Goal: Task Accomplishment & Management: Manage account settings

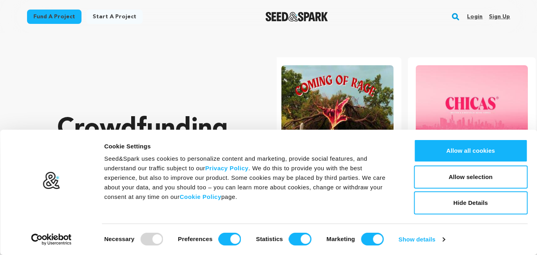
scroll to position [0, 141]
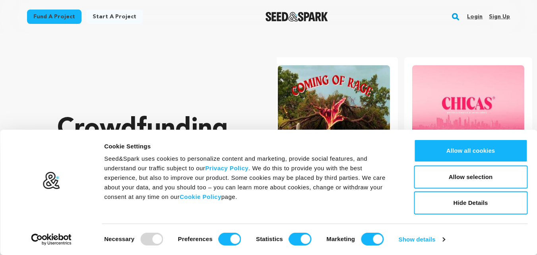
click at [155, 68] on div "Crowdfunding books that matter . Seed&Spark is where creators and audiences wor…" at bounding box center [151, 181] width 188 height 264
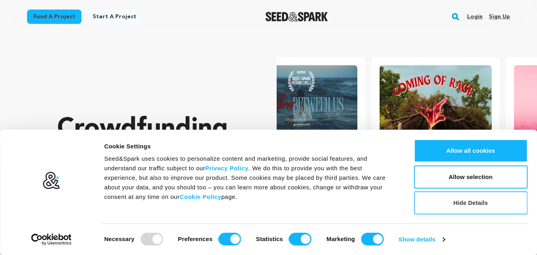
scroll to position [0, 0]
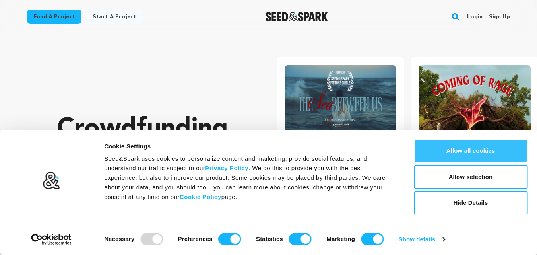
click at [469, 142] on button "Allow all cookies" at bounding box center [471, 150] width 114 height 23
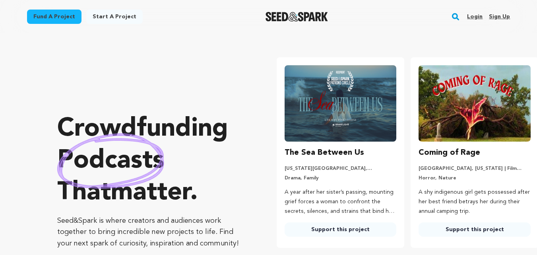
click at [499, 17] on link "Sign up" at bounding box center [499, 16] width 21 height 13
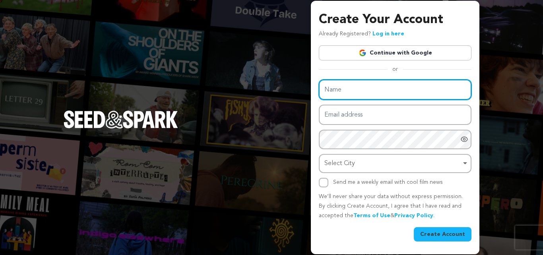
click at [357, 94] on input "Name" at bounding box center [395, 90] width 153 height 20
paste input "Detektei Detegere"
type input "Detektei Detegere"
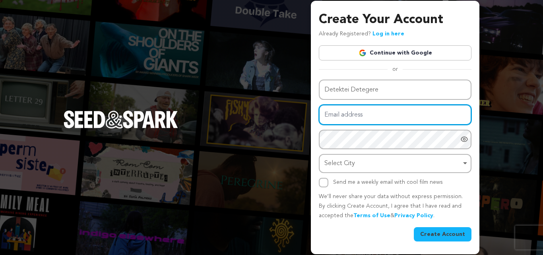
click at [363, 120] on input "Email address" at bounding box center [395, 115] width 153 height 20
paste input "agentodetective76@gmail.com"
type input "agentodetective76@gmail.com"
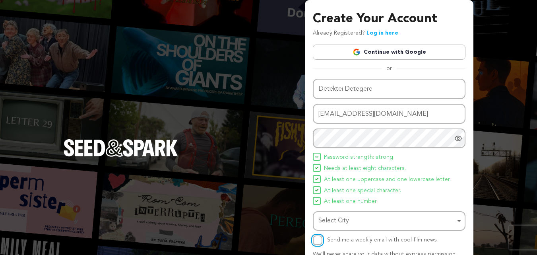
click at [315, 239] on input "Send me a weekly email with cool film news" at bounding box center [318, 240] width 10 height 10
checkbox input "true"
click at [348, 227] on div "Select City Remove item" at bounding box center [389, 221] width 145 height 15
click at [338, 228] on div "Select City Select City Remove item" at bounding box center [389, 220] width 153 height 19
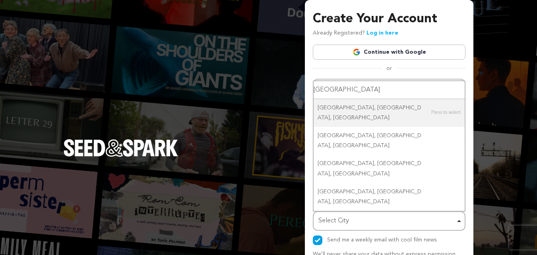
click at [345, 99] on input "germany" at bounding box center [389, 90] width 151 height 18
paste input "Neue Straße"
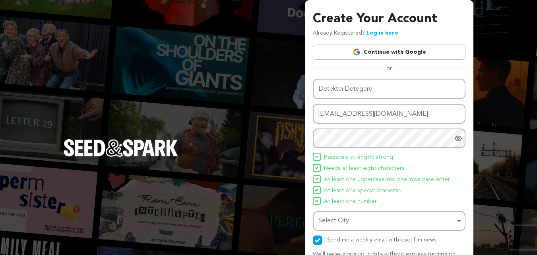
click at [358, 225] on div "Select City Remove item" at bounding box center [387, 221] width 137 height 12
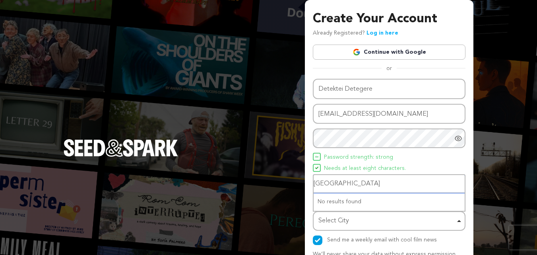
click at [344, 188] on input "Neue Straße" at bounding box center [389, 184] width 151 height 18
paste input "Alzenau"
type input "Alzenau"
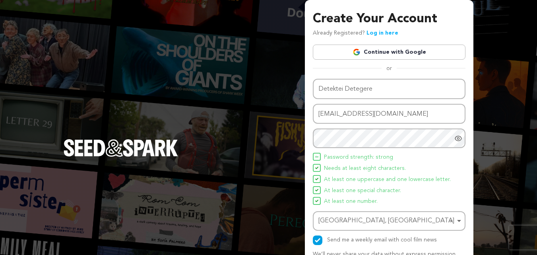
scroll to position [56, 0]
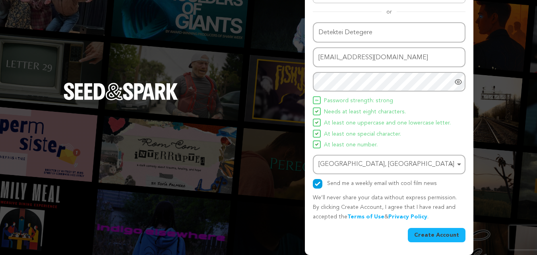
click at [425, 234] on button "Create Account" at bounding box center [437, 235] width 58 height 14
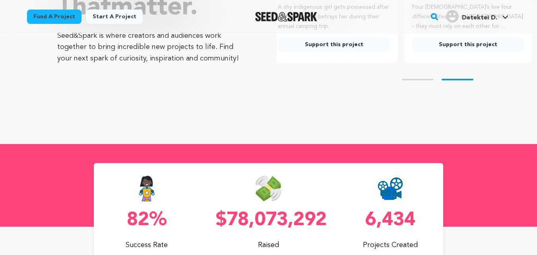
scroll to position [199, 0]
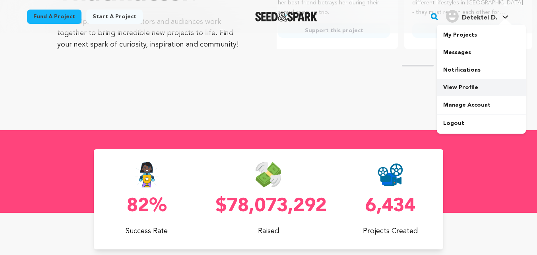
click at [457, 93] on link "View Profile" at bounding box center [481, 87] width 89 height 17
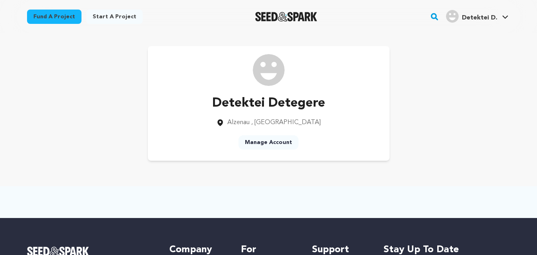
click at [274, 145] on link "Manage Account" at bounding box center [269, 142] width 60 height 14
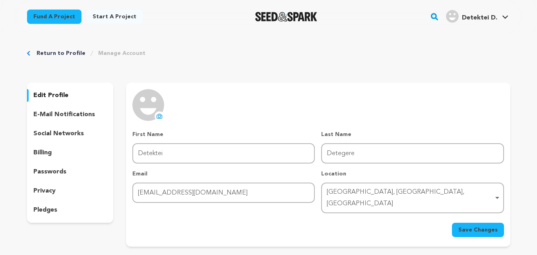
click at [152, 104] on img at bounding box center [148, 105] width 32 height 32
click at [158, 113] on icon at bounding box center [159, 116] width 6 height 6
click at [160, 115] on icon at bounding box center [159, 116] width 6 height 6
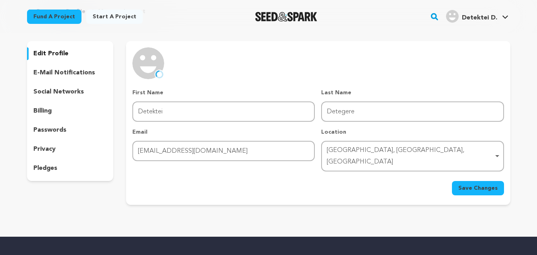
scroll to position [40, 0]
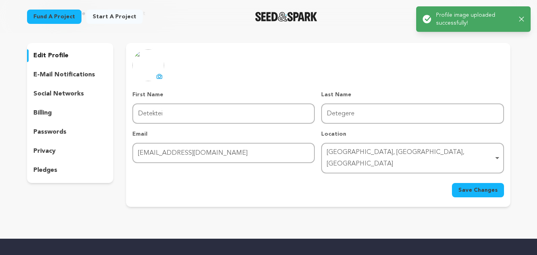
click at [439, 189] on div "uploading spinner upload profile image First Name First Name Detektei Last Name…" at bounding box center [318, 125] width 384 height 164
click at [490, 186] on span "Save Changes" at bounding box center [478, 190] width 39 height 8
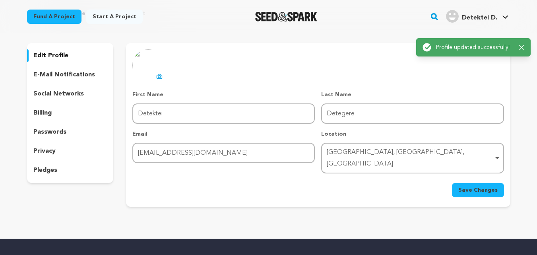
click at [56, 76] on p "e-mail notifications" at bounding box center [64, 75] width 62 height 10
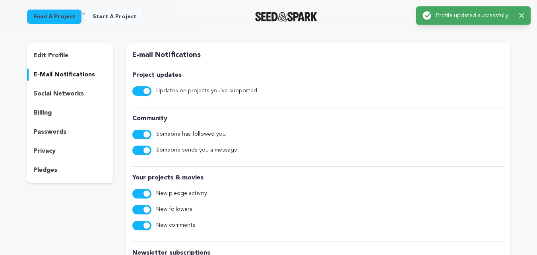
click at [61, 93] on p "social networks" at bounding box center [58, 94] width 51 height 10
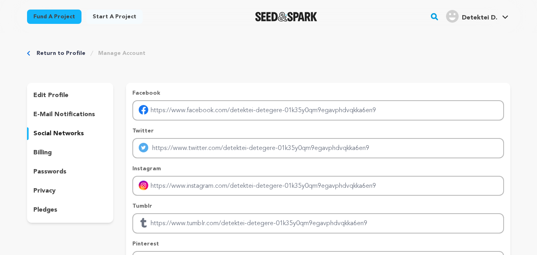
click at [54, 152] on div "billing" at bounding box center [70, 152] width 87 height 13
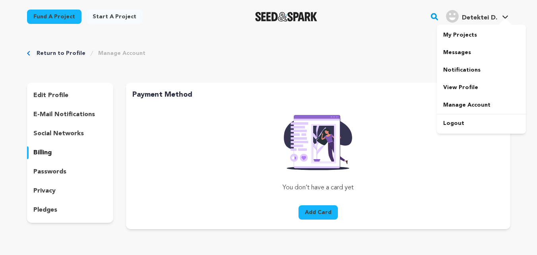
click at [495, 17] on span "Detektei D." at bounding box center [479, 18] width 35 height 6
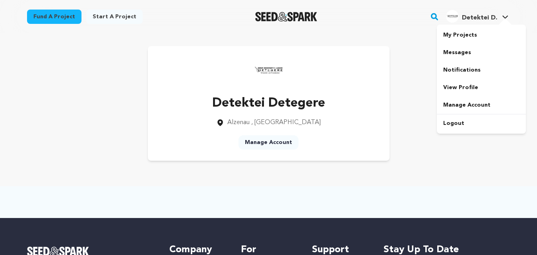
click at [471, 21] on span "Detektei D." at bounding box center [479, 18] width 35 height 6
click at [466, 87] on link "View Profile" at bounding box center [481, 87] width 89 height 17
click at [275, 139] on link "Manage Account" at bounding box center [269, 142] width 60 height 14
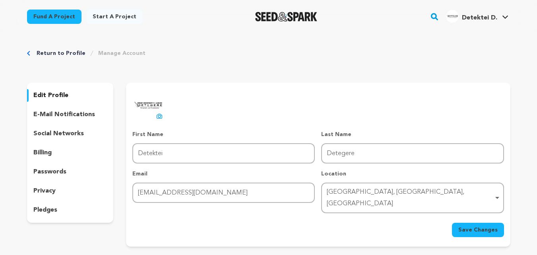
click at [55, 134] on p "social networks" at bounding box center [58, 134] width 51 height 10
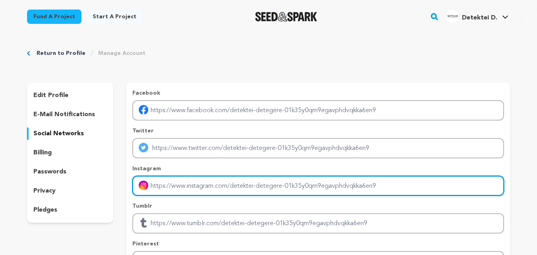
click at [207, 181] on input "Enter instagram handle link" at bounding box center [317, 186] width 371 height 20
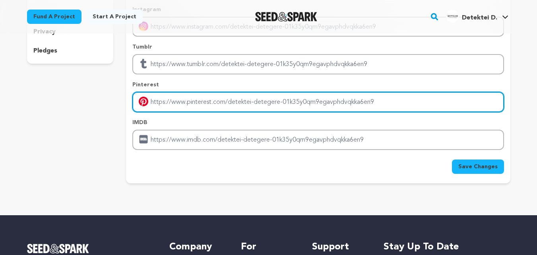
click at [203, 106] on input "Enter pinterest profile link" at bounding box center [317, 102] width 371 height 20
paste input "[URL][DOMAIN_NAME]"
type input "https://de.pinterest.com/detekteidetegere"
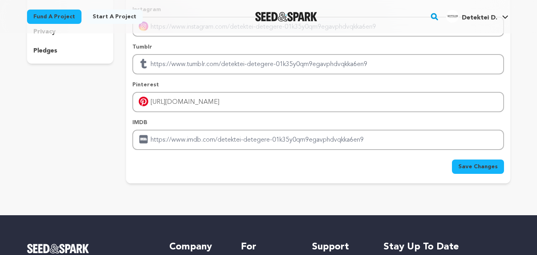
click at [477, 172] on button "Save Changes" at bounding box center [478, 166] width 52 height 14
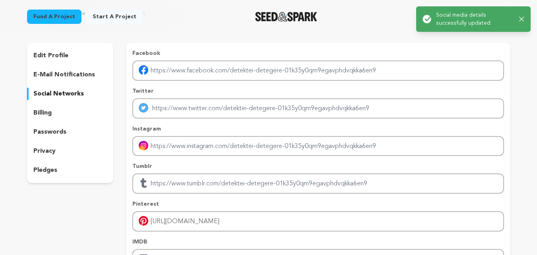
scroll to position [0, 0]
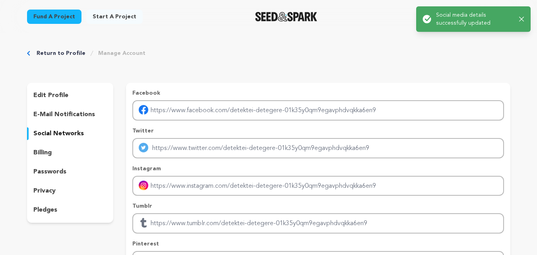
click at [52, 52] on link "Return to Profile" at bounding box center [61, 53] width 49 height 8
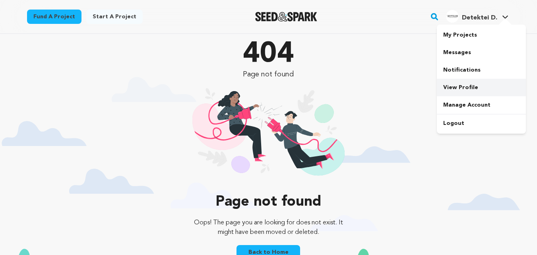
click at [463, 81] on link "View Profile" at bounding box center [481, 87] width 89 height 17
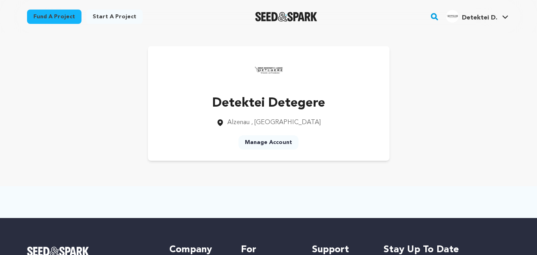
click at [250, 126] on span "Alzenau" at bounding box center [238, 122] width 22 height 6
click at [268, 103] on p "Detektei Detegere" at bounding box center [268, 103] width 113 height 19
drag, startPoint x: 279, startPoint y: 101, endPoint x: 278, endPoint y: 71, distance: 29.9
click at [280, 100] on p "Detektei Detegere" at bounding box center [268, 103] width 113 height 19
click at [278, 71] on img at bounding box center [269, 70] width 32 height 32
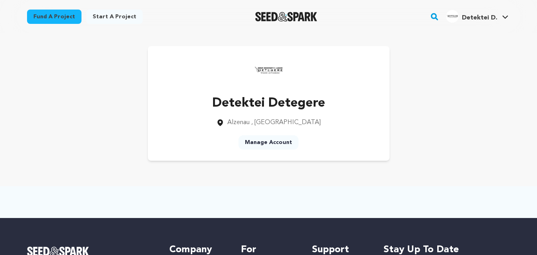
click at [275, 70] on img at bounding box center [269, 70] width 32 height 32
click at [274, 70] on img at bounding box center [269, 70] width 32 height 32
click at [272, 70] on img at bounding box center [269, 70] width 32 height 32
click at [270, 20] on img "Seed&Spark Homepage" at bounding box center [286, 17] width 62 height 10
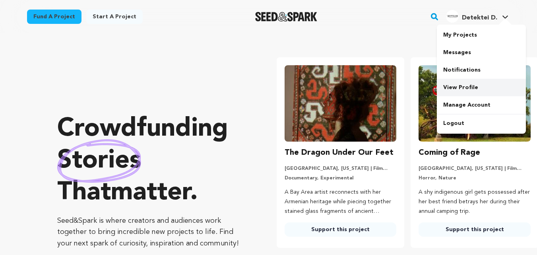
click at [467, 89] on link "View Profile" at bounding box center [481, 87] width 89 height 17
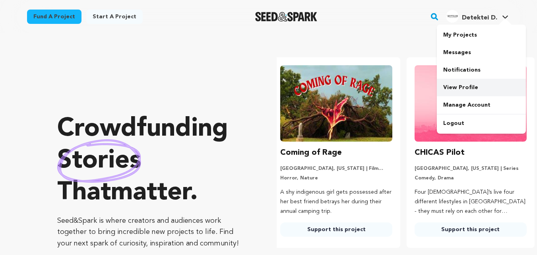
scroll to position [0, 141]
